Goal: Task Accomplishment & Management: Manage account settings

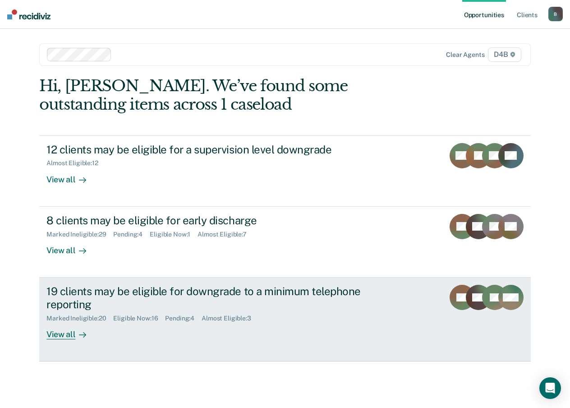
click at [74, 333] on div "View all" at bounding box center [71, 331] width 51 height 18
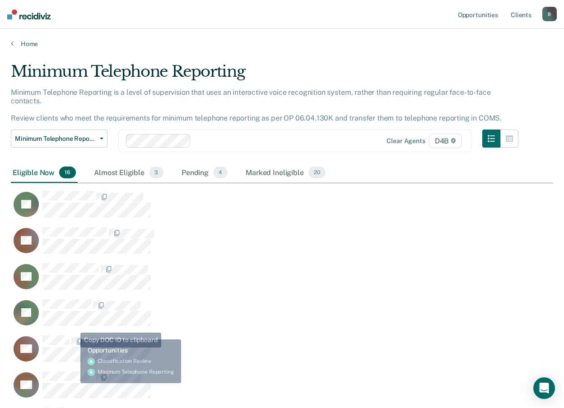
scroll to position [688, 535]
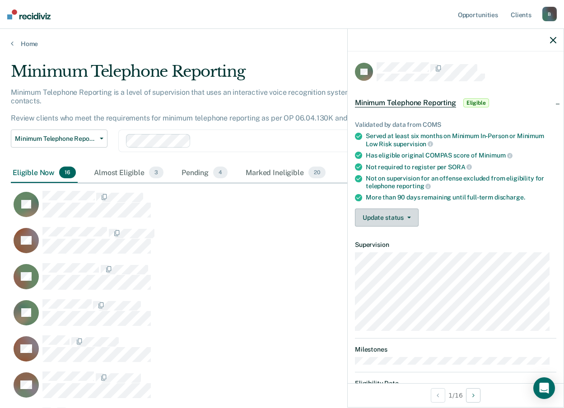
click at [368, 221] on button "Update status" at bounding box center [387, 217] width 64 height 18
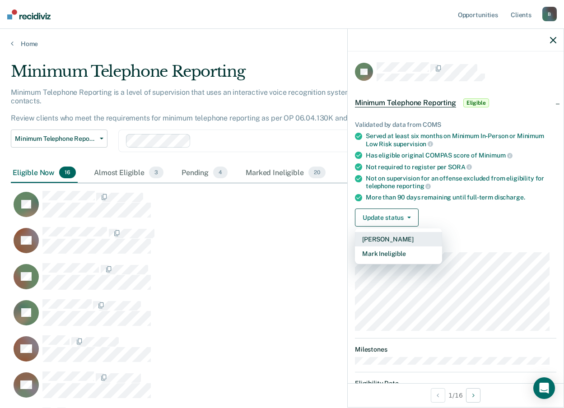
click at [390, 240] on button "[PERSON_NAME]" at bounding box center [398, 239] width 87 height 14
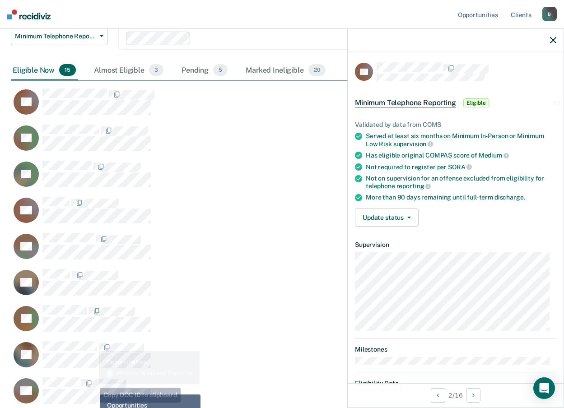
scroll to position [0, 0]
